Goal: Task Accomplishment & Management: Manage account settings

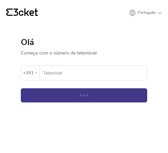
click at [54, 72] on input "Telemóvel" at bounding box center [95, 73] width 104 height 14
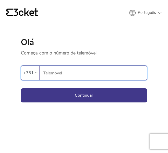
type input "919790500"
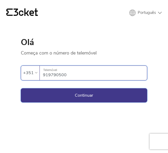
click at [80, 94] on button "Continuar" at bounding box center [84, 96] width 126 height 14
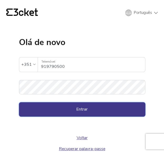
click at [83, 108] on button "Entrar" at bounding box center [82, 110] width 126 height 14
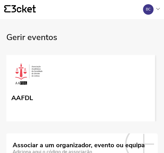
scroll to position [0, 0]
click at [36, 79] on img at bounding box center [28, 75] width 35 height 24
